Goal: Navigation & Orientation: Go to known website

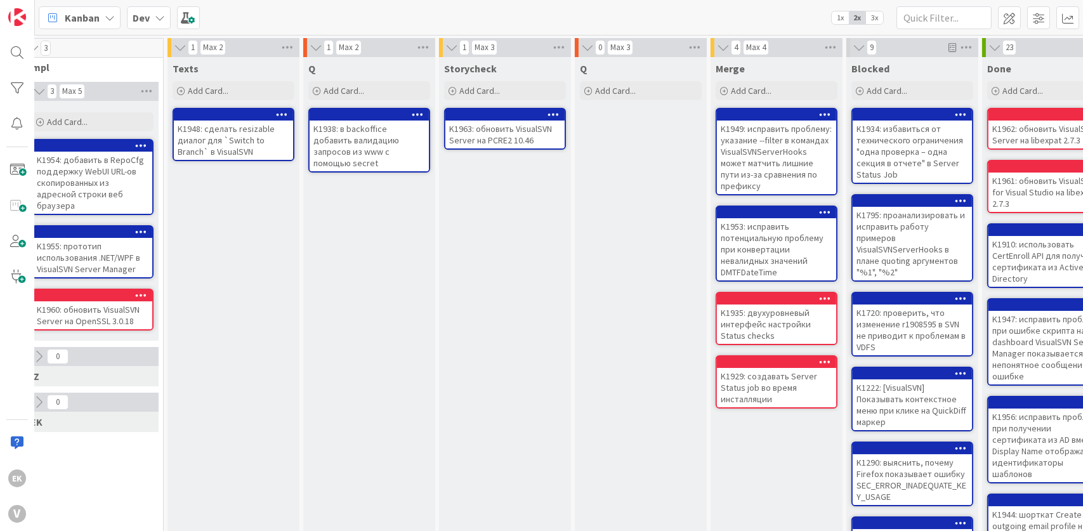
scroll to position [0, 442]
